Goal: Find specific page/section: Find specific page/section

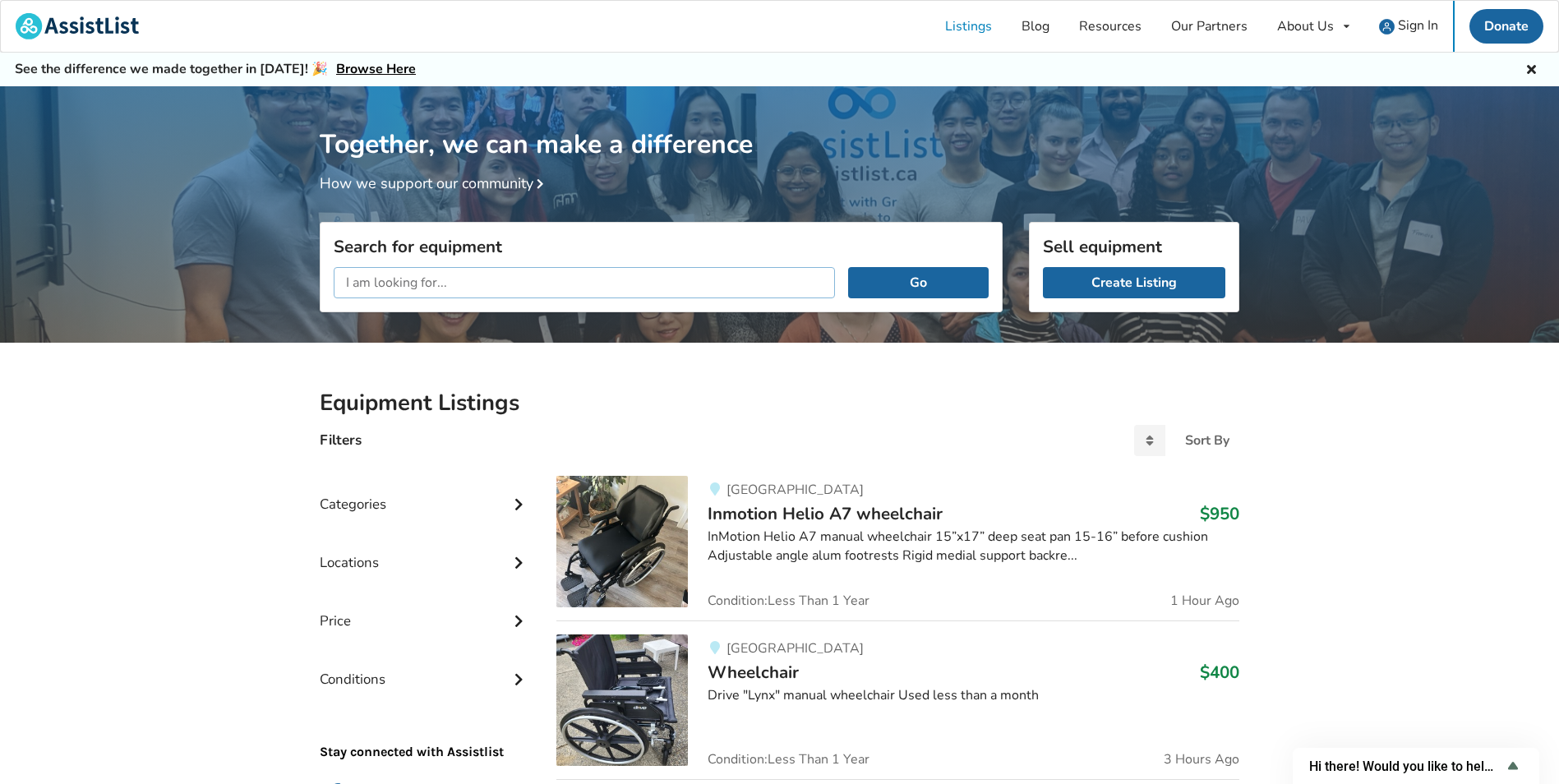
drag, startPoint x: 527, startPoint y: 291, endPoint x: 532, endPoint y: 283, distance: 9.4
click at [527, 290] on input "text" at bounding box center [584, 282] width 501 height 31
type input "l"
click at [521, 276] on input "text" at bounding box center [584, 282] width 501 height 31
click at [848, 267] on button "Go" at bounding box center [918, 282] width 140 height 31
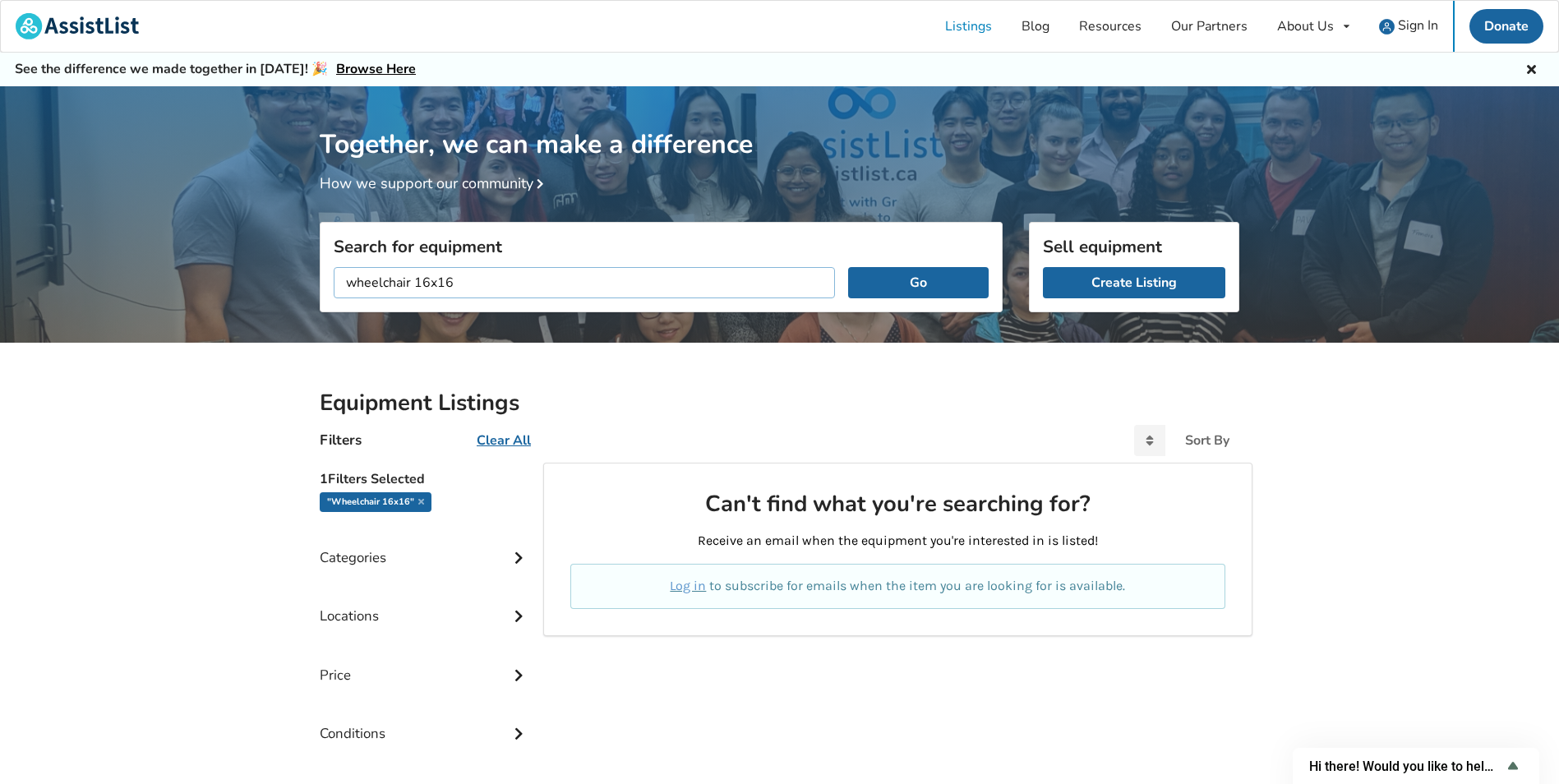
drag, startPoint x: 479, startPoint y: 291, endPoint x: 420, endPoint y: 278, distance: 60.4
click at [420, 278] on input "wheelchair 16x16" at bounding box center [584, 282] width 501 height 31
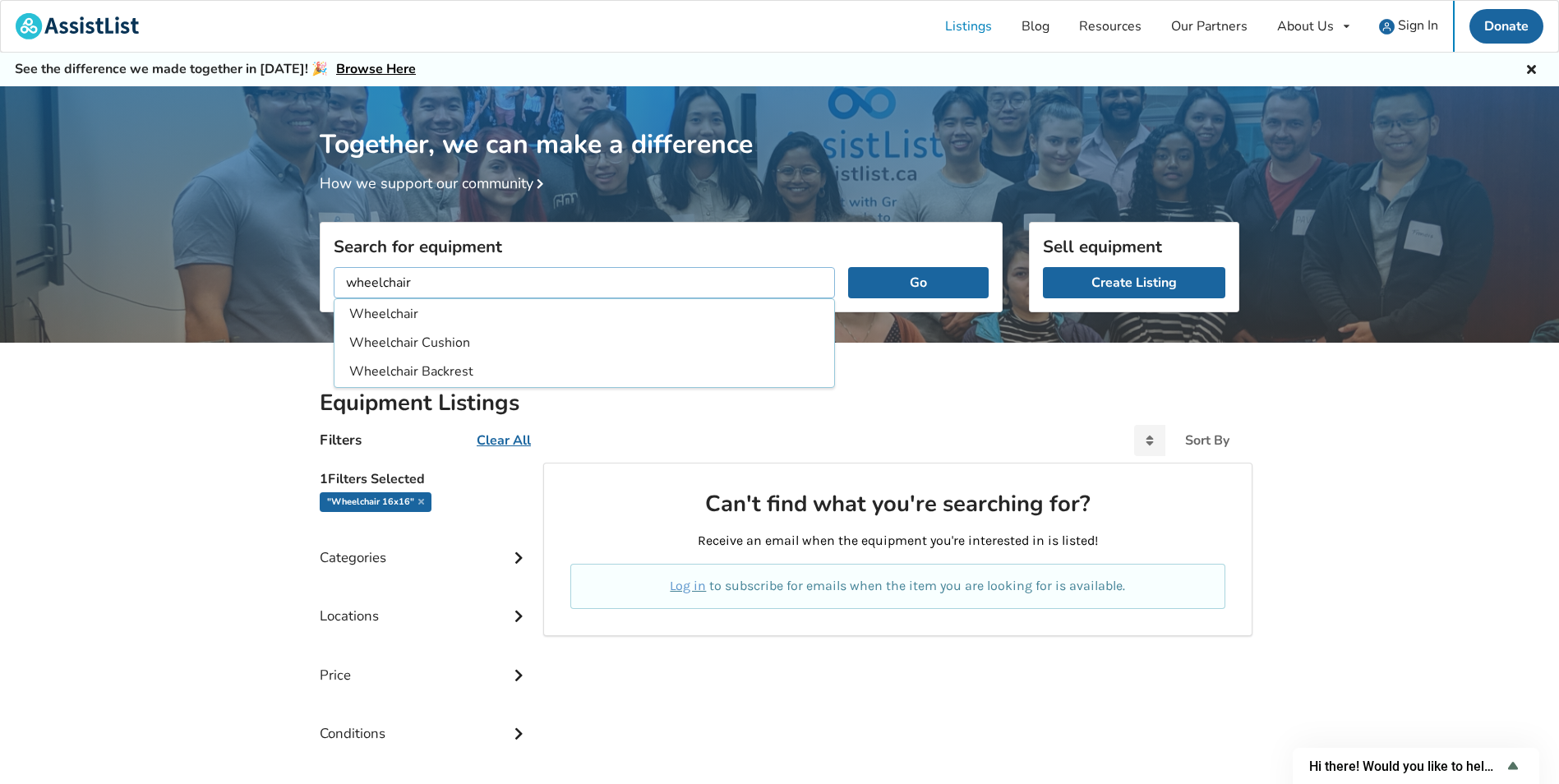
type input "wheelchair"
click at [848, 267] on button "Go" at bounding box center [918, 282] width 140 height 31
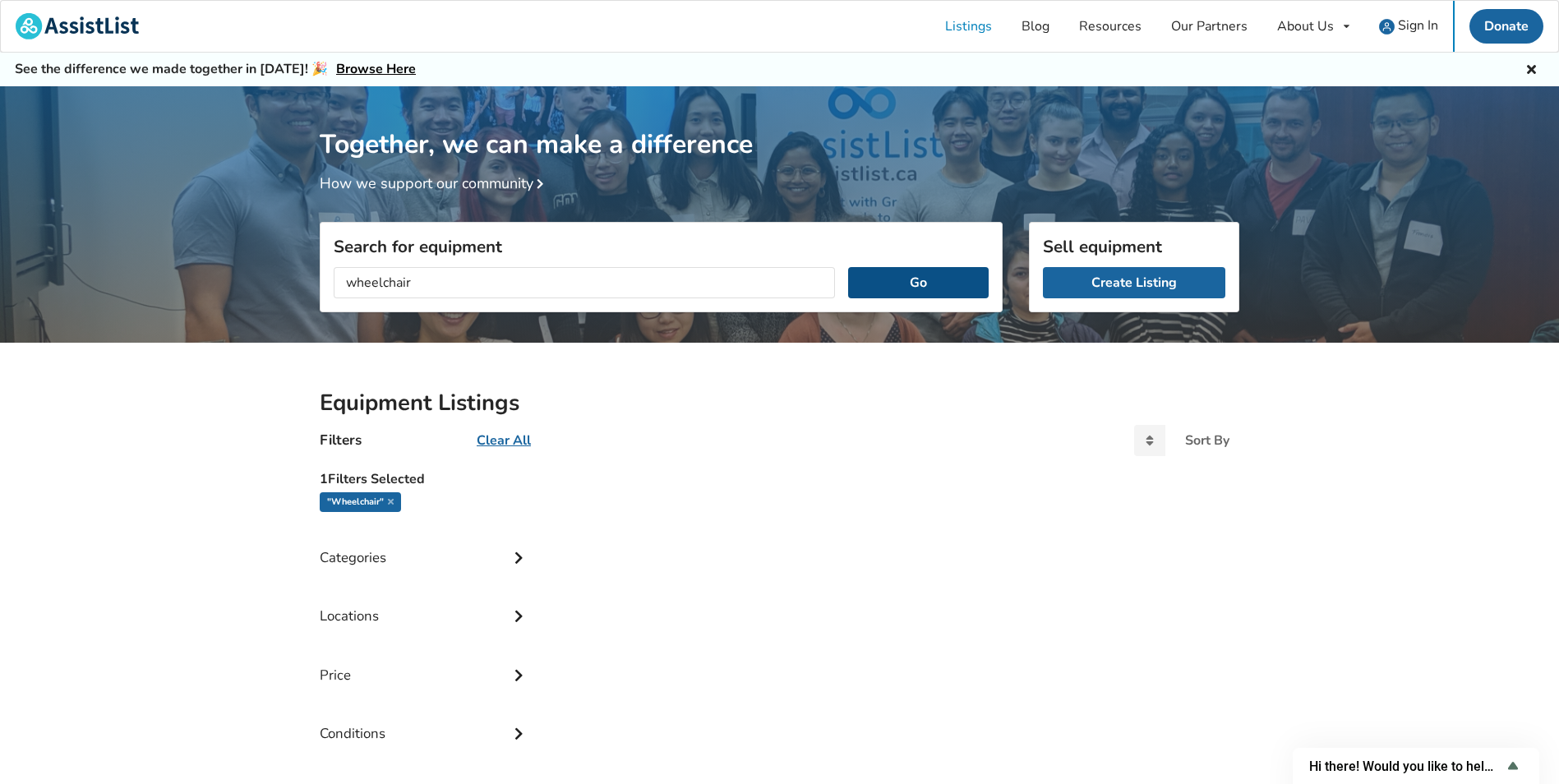
click at [911, 282] on button "Go" at bounding box center [918, 282] width 140 height 31
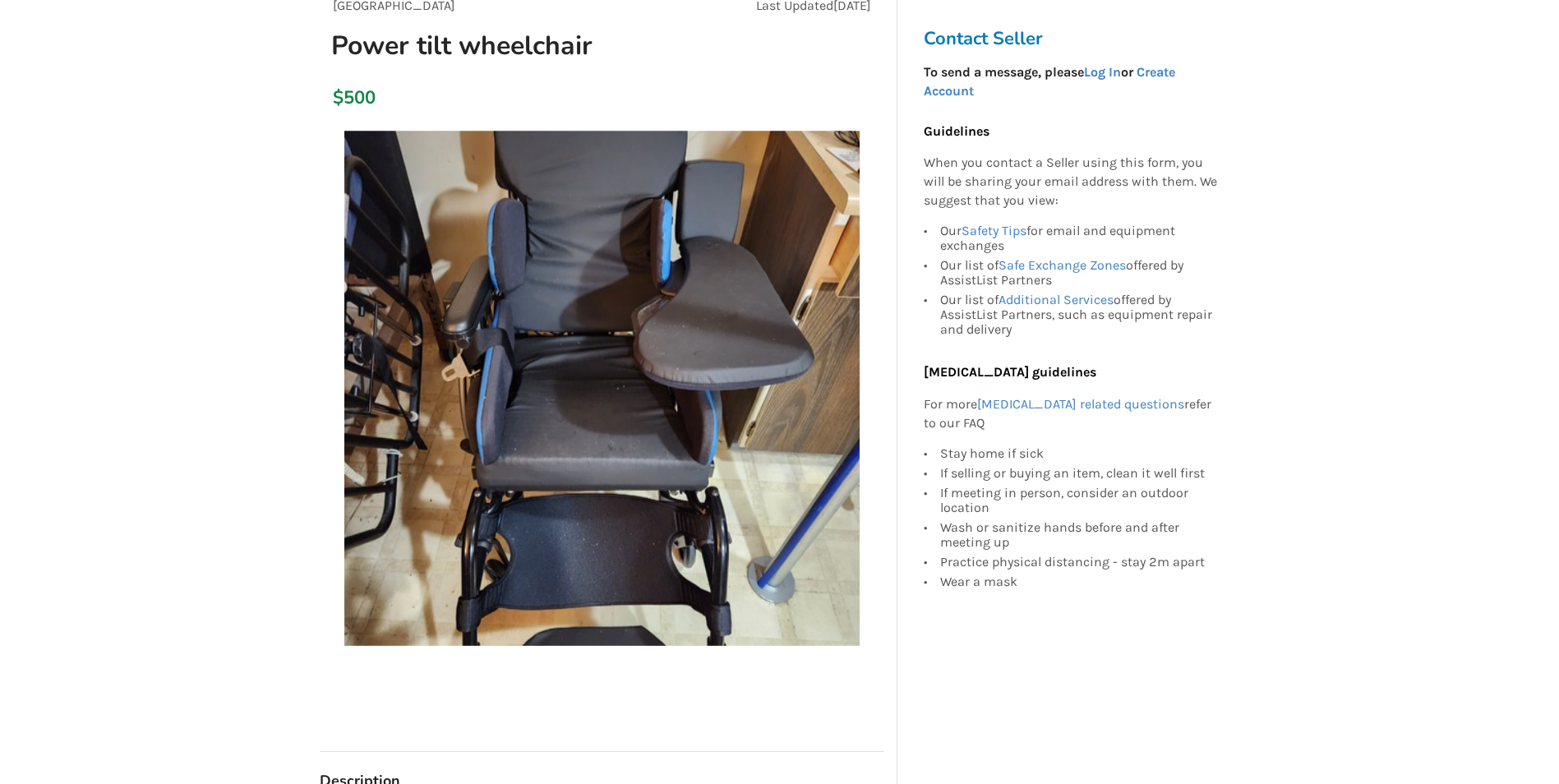
scroll to position [164, 0]
